Goal: Transaction & Acquisition: Purchase product/service

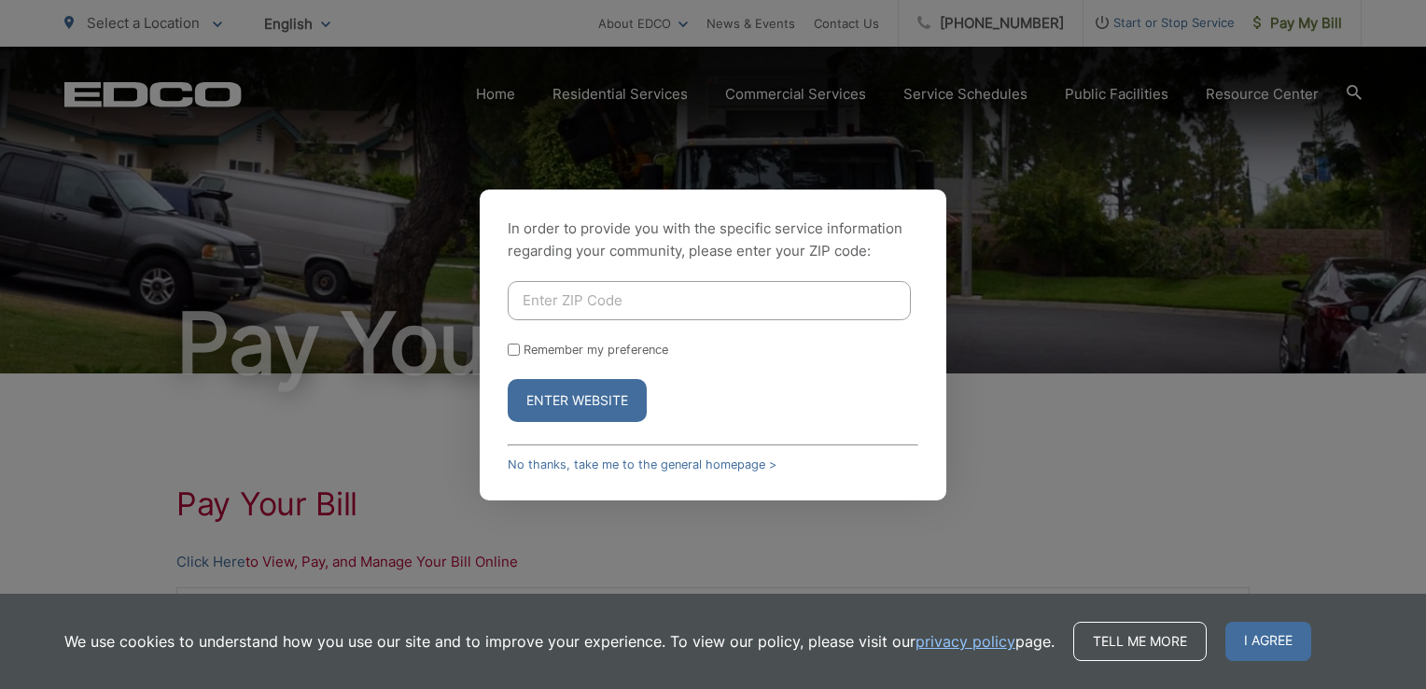
click at [560, 288] on input "Enter ZIP Code" at bounding box center [709, 300] width 403 height 39
type input "92021"
click at [580, 396] on button "Enter Website" at bounding box center [577, 400] width 139 height 43
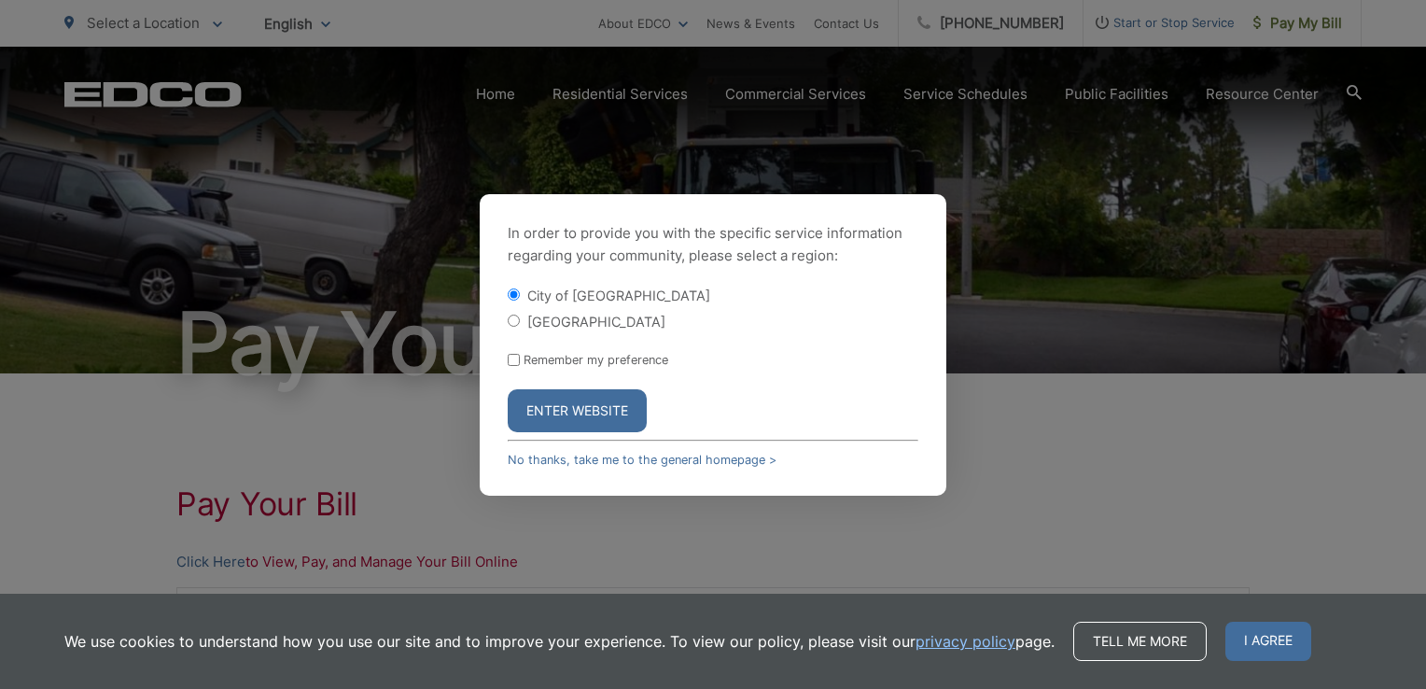
click at [582, 408] on button "Enter Website" at bounding box center [577, 410] width 139 height 43
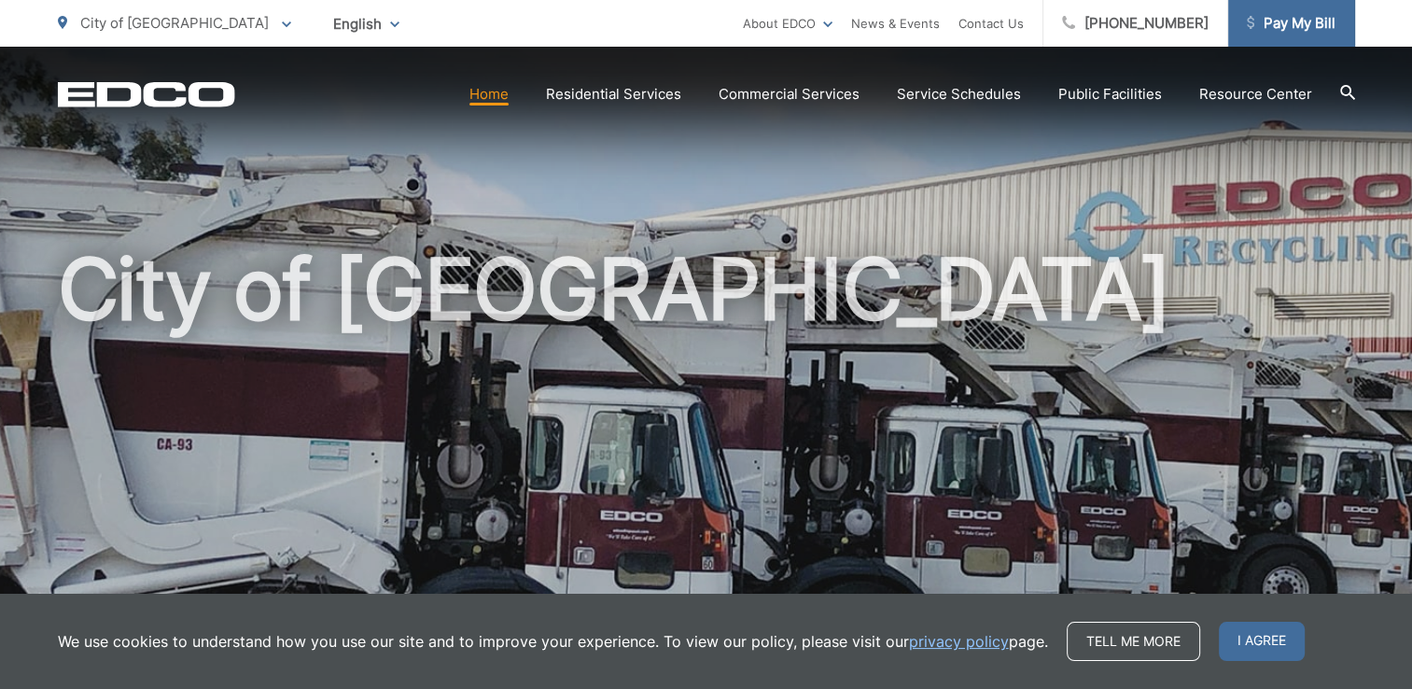
click at [1299, 24] on span "Pay My Bill" at bounding box center [1291, 23] width 89 height 22
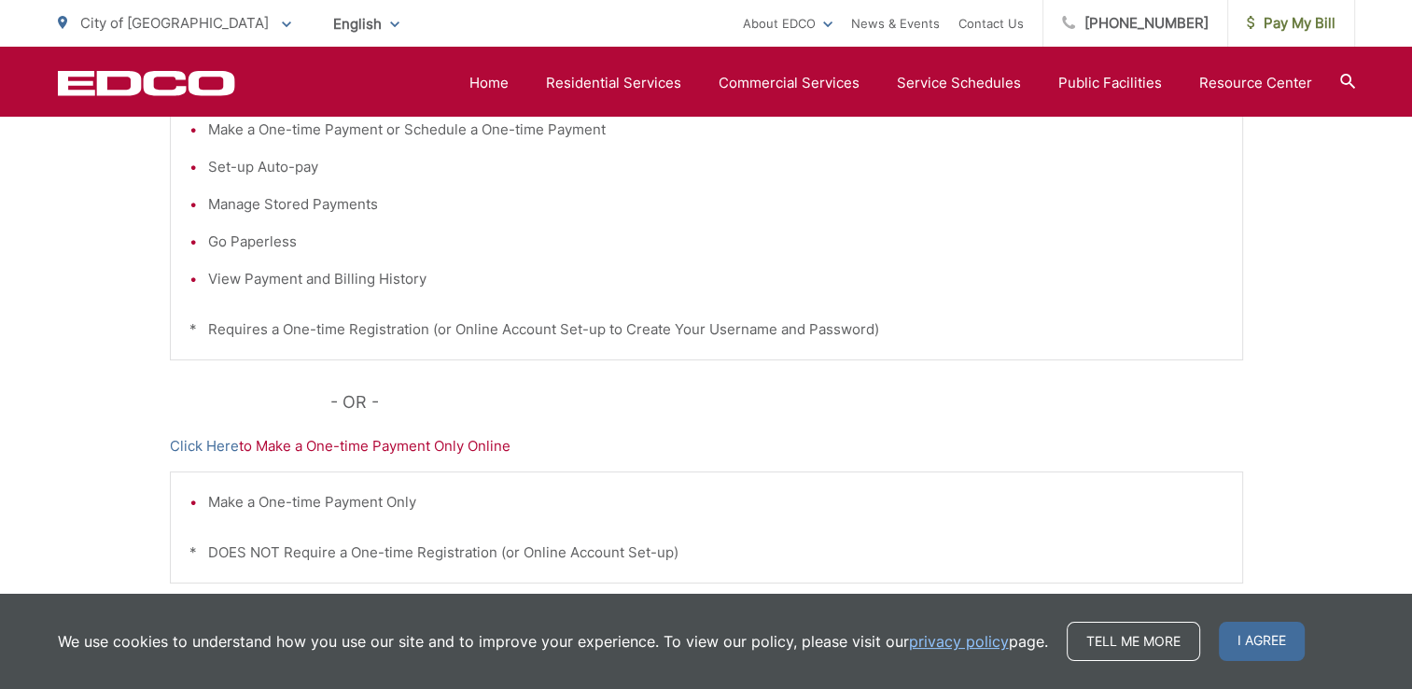
scroll to position [496, 0]
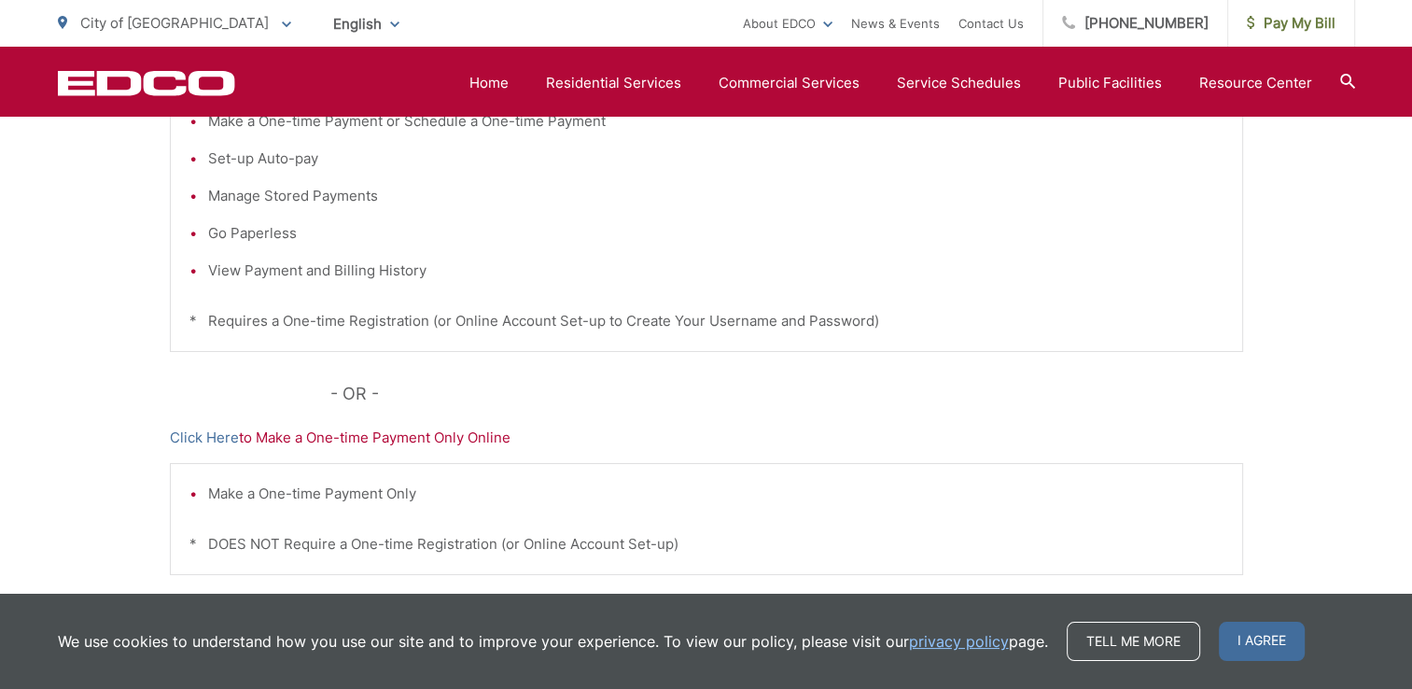
click at [381, 434] on p "Click Here to Make a One-time Payment Only Online" at bounding box center [706, 437] width 1073 height 22
click at [214, 440] on link "Click Here" at bounding box center [204, 437] width 69 height 22
